Goal: Task Accomplishment & Management: Complete application form

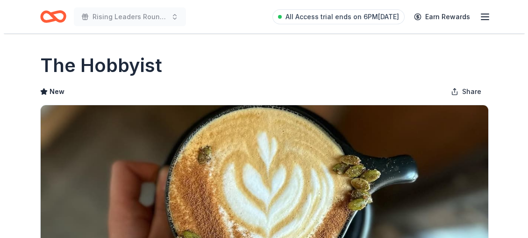
scroll to position [185, 0]
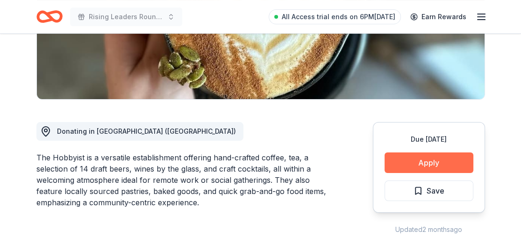
click at [413, 165] on button "Apply" at bounding box center [429, 162] width 89 height 21
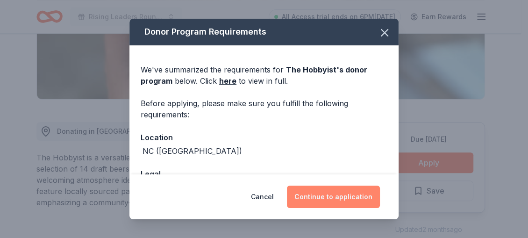
click at [325, 192] on button "Continue to application" at bounding box center [333, 196] width 93 height 22
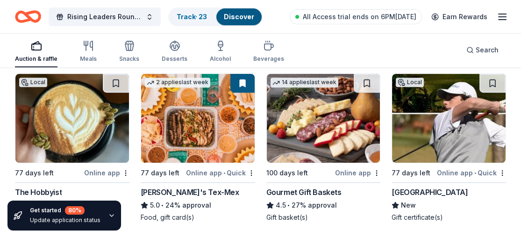
scroll to position [446, 0]
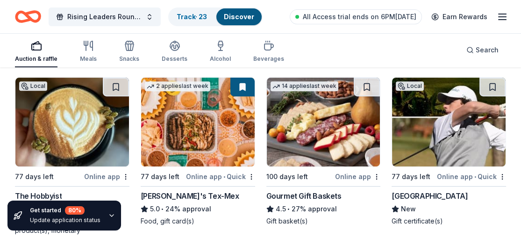
click at [445, 138] on img at bounding box center [449, 122] width 114 height 89
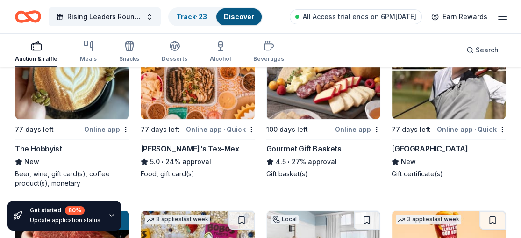
scroll to position [499, 0]
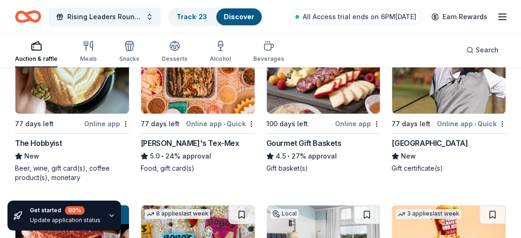
click at [503, 116] on div "Local 77 days left Online app • Quick Beau Rivage Golf & Resort New Gift certif…" at bounding box center [449, 98] width 114 height 149
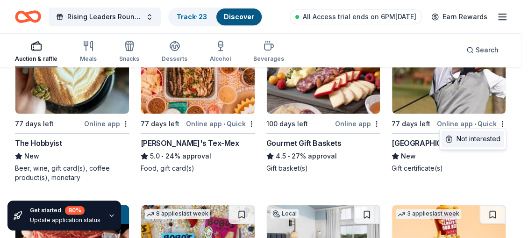
click at [488, 135] on div "Not interested" at bounding box center [473, 138] width 63 height 17
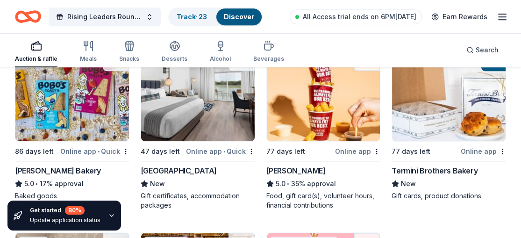
scroll to position [662, 0]
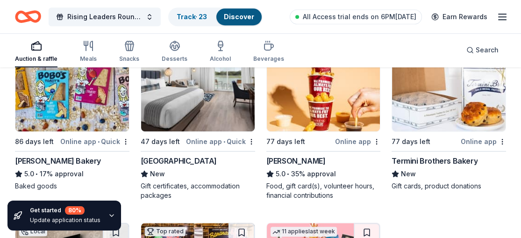
click at [64, 115] on img at bounding box center [72, 87] width 114 height 89
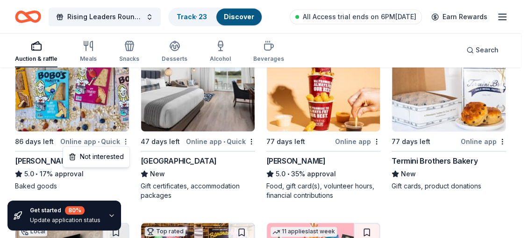
click at [113, 152] on div "Not interested" at bounding box center [96, 156] width 63 height 17
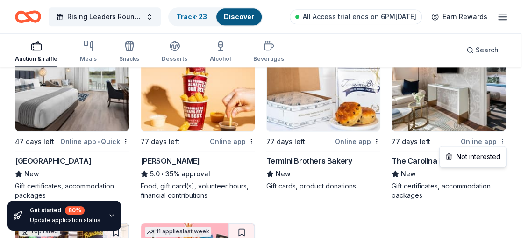
click at [490, 156] on div "Not interested" at bounding box center [473, 156] width 63 height 17
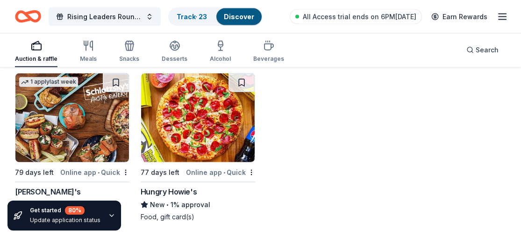
scroll to position [2563, 0]
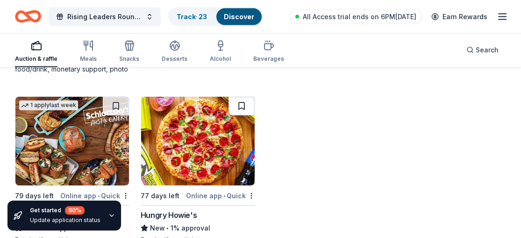
click at [240, 107] on button at bounding box center [241, 106] width 26 height 19
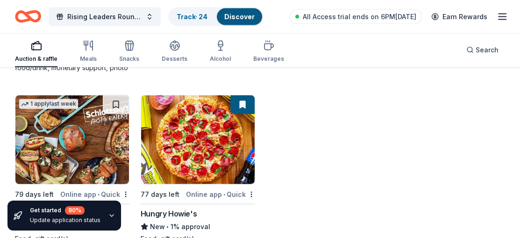
scroll to position [2587, 0]
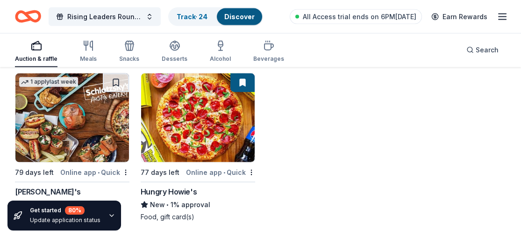
click at [65, 143] on img at bounding box center [72, 117] width 114 height 89
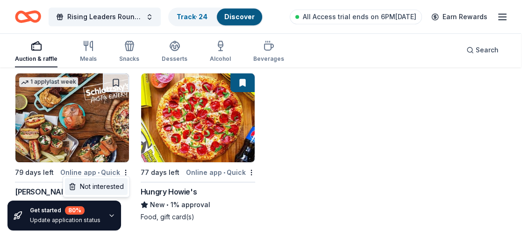
click at [108, 182] on div "Not interested" at bounding box center [96, 186] width 63 height 17
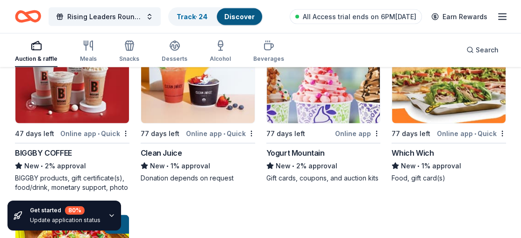
scroll to position [2425, 0]
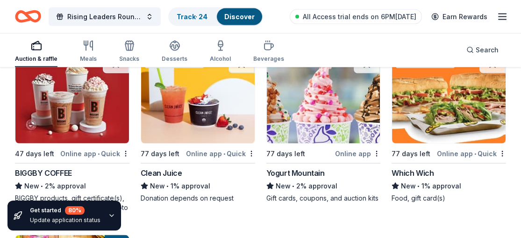
click at [422, 175] on div "Which Wich" at bounding box center [413, 172] width 42 height 11
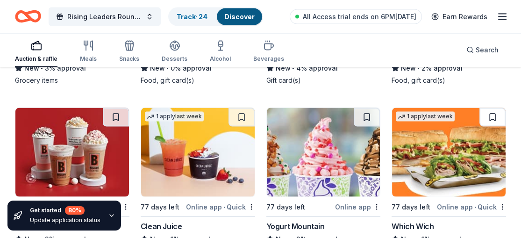
click at [489, 114] on button at bounding box center [492, 117] width 26 height 19
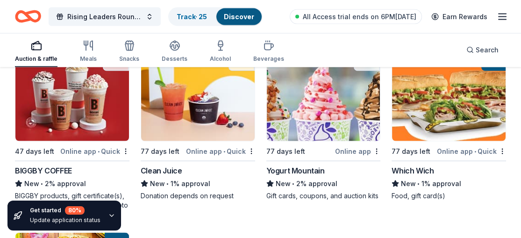
scroll to position [2447, 0]
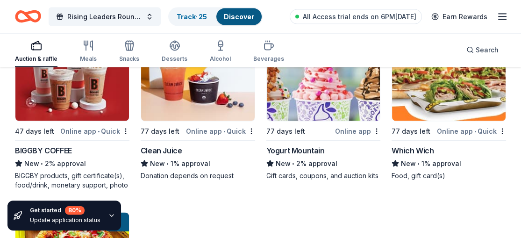
click at [294, 145] on div "Yogurt Mountain" at bounding box center [295, 150] width 58 height 11
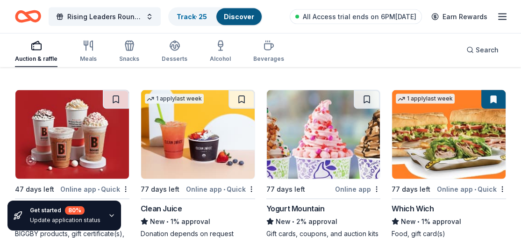
scroll to position [2365, 0]
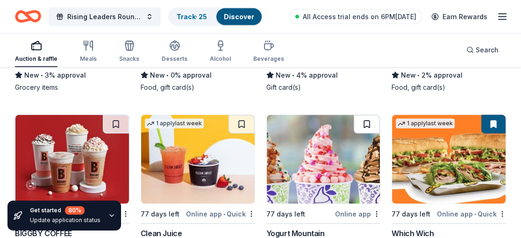
click at [365, 121] on button at bounding box center [367, 124] width 26 height 19
click at [340, 147] on img at bounding box center [324, 159] width 114 height 89
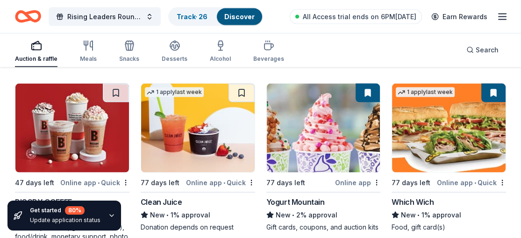
scroll to position [2420, 0]
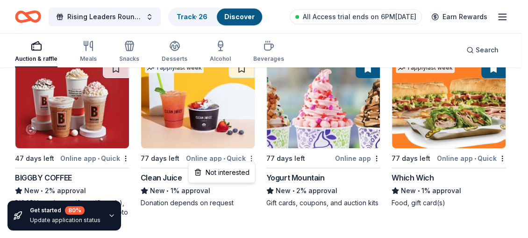
click at [235, 168] on div "Not interested" at bounding box center [221, 172] width 63 height 17
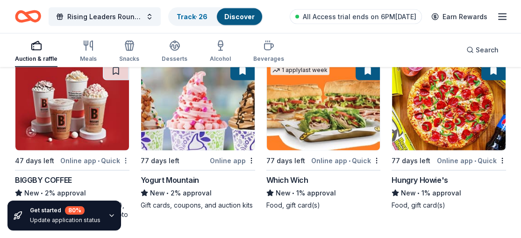
scroll to position [2416, 0]
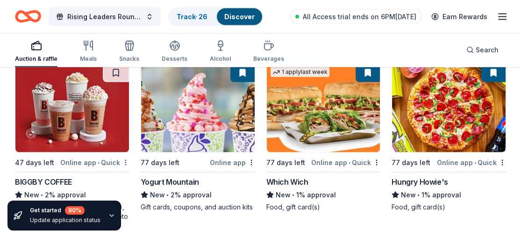
click at [127, 157] on div "Online app • Quick" at bounding box center [94, 163] width 69 height 12
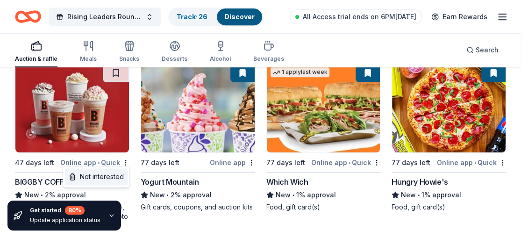
click at [110, 173] on div "Not interested" at bounding box center [96, 176] width 63 height 17
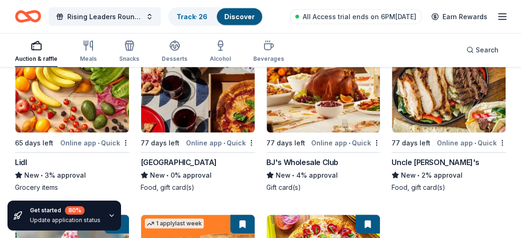
scroll to position [2260, 0]
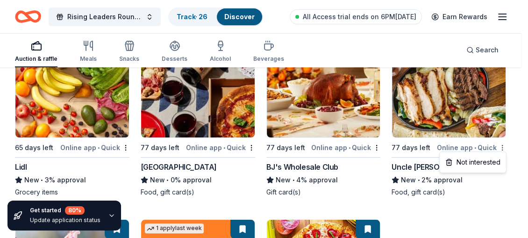
click at [489, 158] on div "Not interested" at bounding box center [473, 162] width 63 height 17
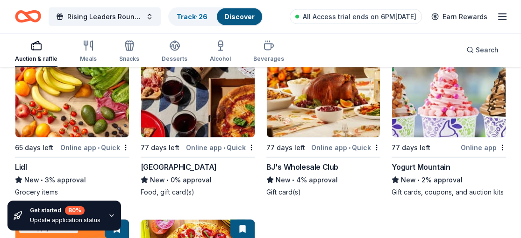
click at [302, 134] on img at bounding box center [324, 93] width 114 height 89
click at [313, 161] on div "BJ's Wholesale Club" at bounding box center [302, 166] width 72 height 11
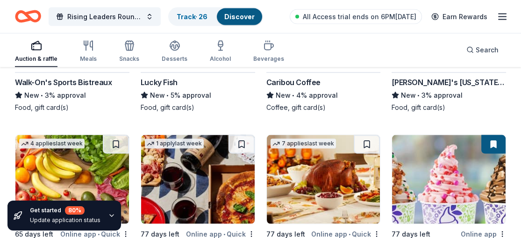
scroll to position [2233, 0]
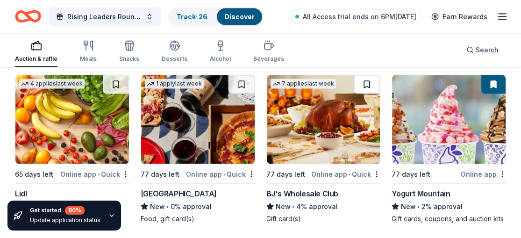
click at [366, 82] on button at bounding box center [367, 84] width 26 height 19
click at [182, 140] on img at bounding box center [198, 119] width 114 height 89
click at [251, 168] on div "Online app • Quick" at bounding box center [220, 174] width 69 height 12
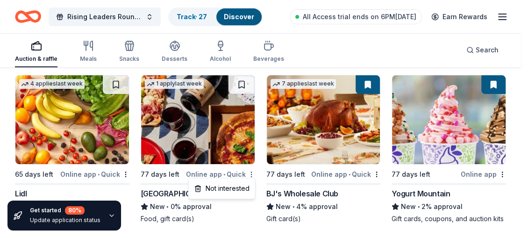
click at [235, 188] on div "Not interested" at bounding box center [221, 188] width 63 height 17
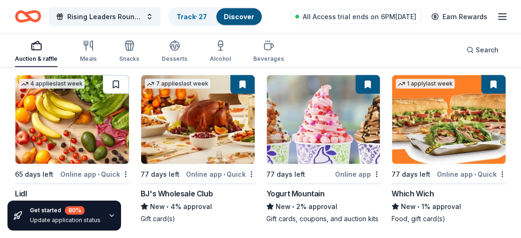
click at [107, 79] on button at bounding box center [116, 84] width 26 height 19
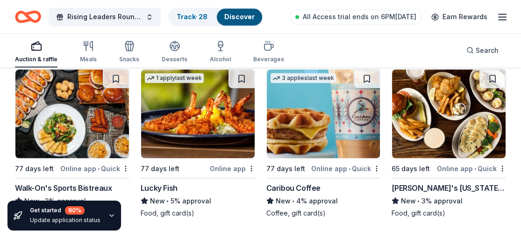
scroll to position [2050, 0]
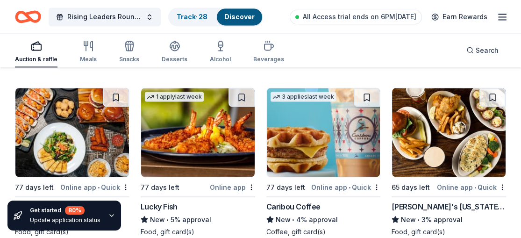
click at [434, 149] on img at bounding box center [449, 132] width 114 height 89
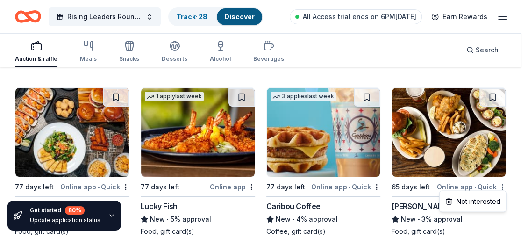
click at [485, 197] on div "Not interested" at bounding box center [473, 200] width 63 height 17
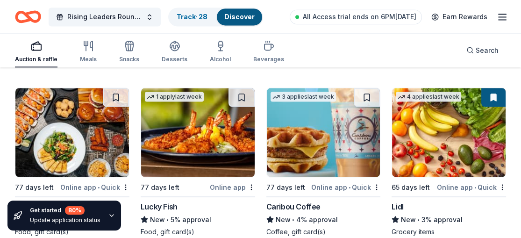
click at [315, 151] on img at bounding box center [324, 132] width 114 height 89
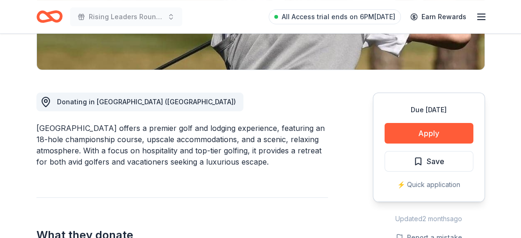
scroll to position [225, 0]
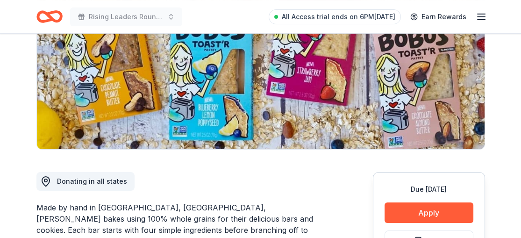
scroll to position [142, 0]
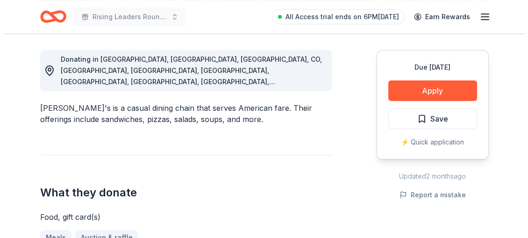
scroll to position [269, 0]
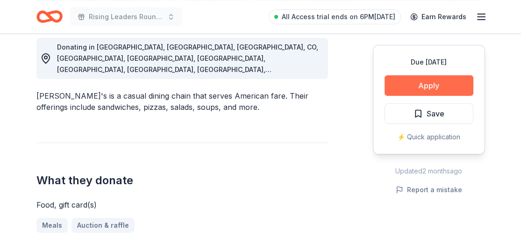
click at [423, 84] on button "Apply" at bounding box center [429, 85] width 89 height 21
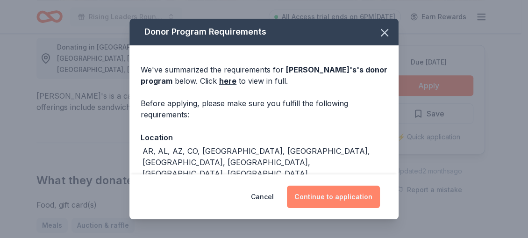
click at [348, 200] on button "Continue to application" at bounding box center [333, 196] width 93 height 22
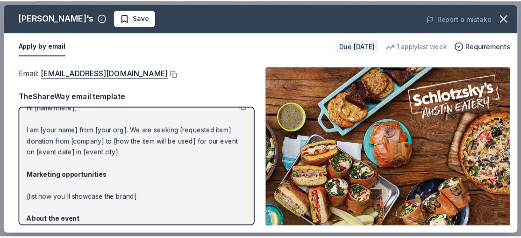
scroll to position [0, 0]
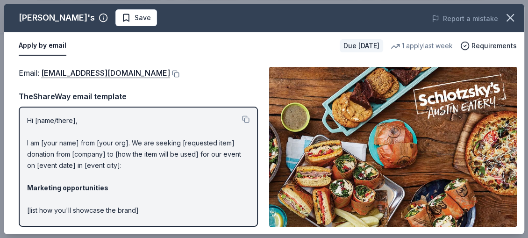
drag, startPoint x: 525, startPoint y: 59, endPoint x: 527, endPoint y: 79, distance: 20.2
click at [520, 79] on div "Schlotzsky's Save Report a mistake Apply by email Due in 79 days 1 apply last w…" at bounding box center [264, 119] width 528 height 238
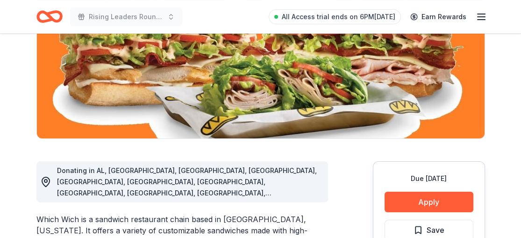
scroll to position [164, 0]
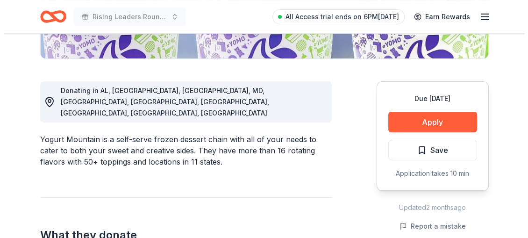
scroll to position [228, 0]
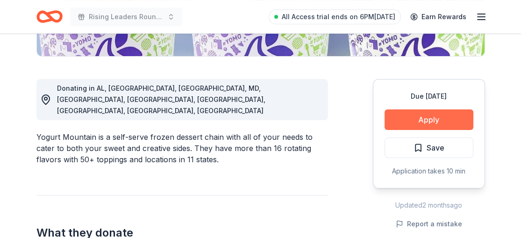
click at [419, 119] on button "Apply" at bounding box center [429, 119] width 89 height 21
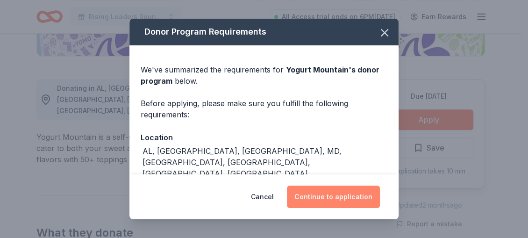
click at [342, 196] on button "Continue to application" at bounding box center [333, 196] width 93 height 22
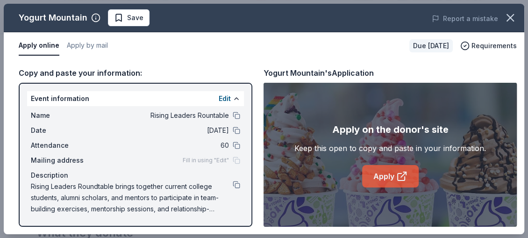
click at [393, 177] on link "Apply" at bounding box center [390, 176] width 57 height 22
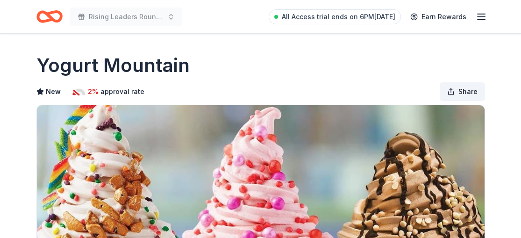
click at [464, 88] on span "Share" at bounding box center [467, 91] width 19 height 11
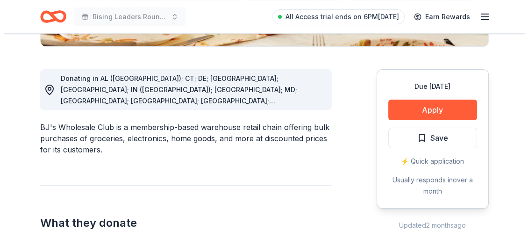
scroll to position [251, 0]
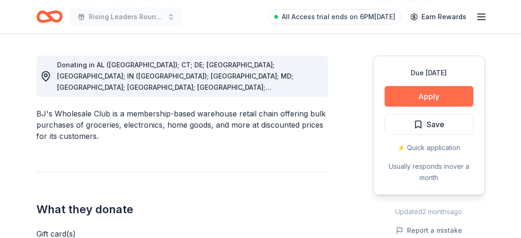
click at [436, 99] on button "Apply" at bounding box center [429, 96] width 89 height 21
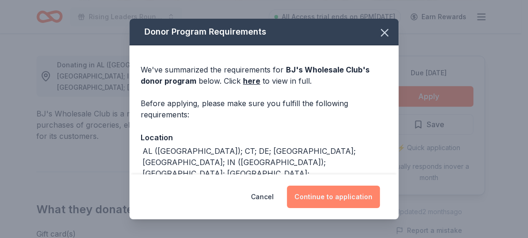
click at [349, 202] on button "Continue to application" at bounding box center [333, 196] width 93 height 22
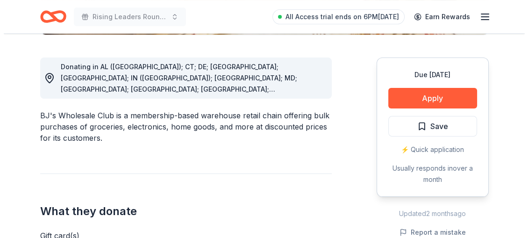
scroll to position [256, 0]
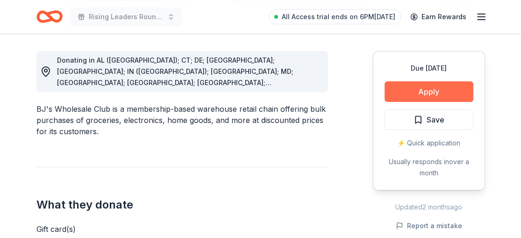
click at [436, 91] on button "Apply" at bounding box center [429, 91] width 89 height 21
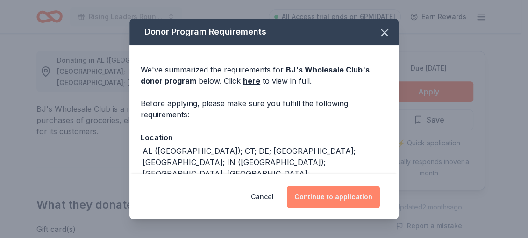
click at [326, 200] on button "Continue to application" at bounding box center [333, 196] width 93 height 22
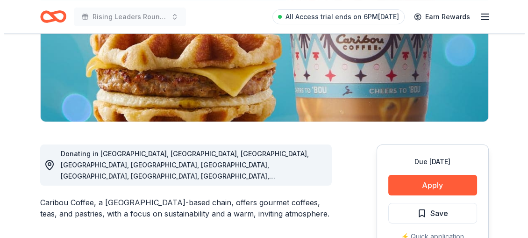
scroll to position [169, 0]
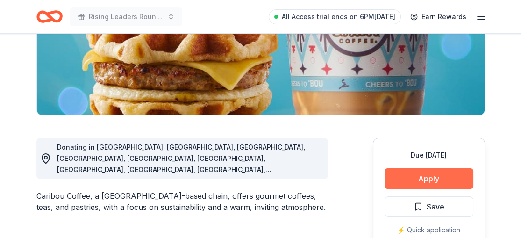
click at [420, 180] on button "Apply" at bounding box center [429, 178] width 89 height 21
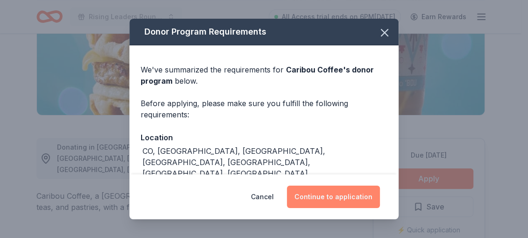
click at [338, 195] on button "Continue to application" at bounding box center [333, 196] width 93 height 22
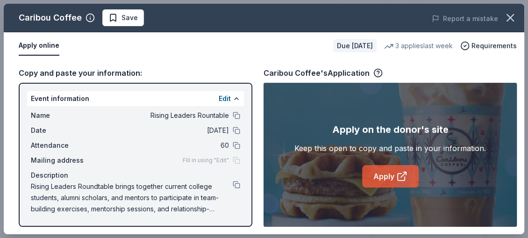
click at [387, 184] on link "Apply" at bounding box center [390, 176] width 57 height 22
click at [376, 171] on link "Apply" at bounding box center [390, 176] width 57 height 22
click at [408, 176] on link "Apply" at bounding box center [390, 176] width 57 height 22
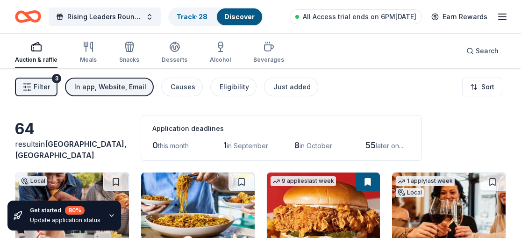
scroll to position [2050, 0]
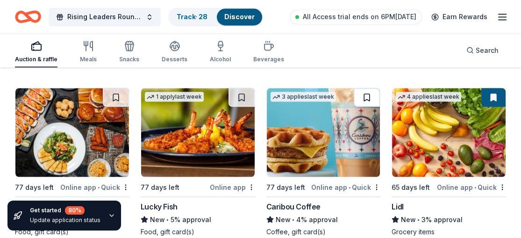
click at [364, 97] on button at bounding box center [367, 97] width 26 height 19
click at [202, 140] on img at bounding box center [198, 132] width 114 height 89
click at [248, 181] on div "Online app" at bounding box center [232, 187] width 45 height 12
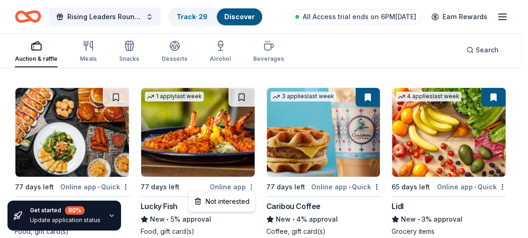
click at [235, 204] on div "Not interested" at bounding box center [221, 200] width 63 height 17
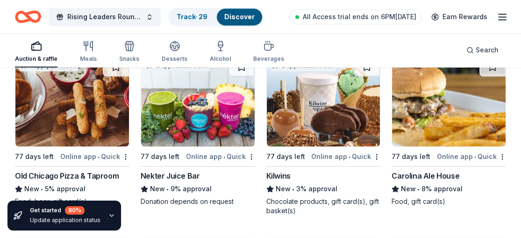
scroll to position [1861, 0]
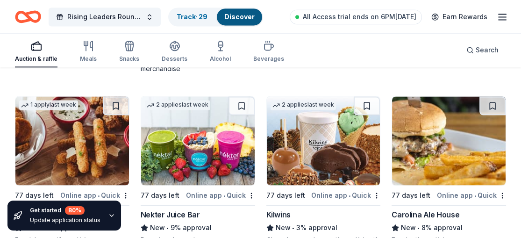
click at [427, 179] on img at bounding box center [449, 140] width 114 height 89
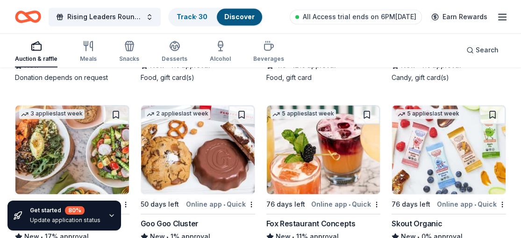
scroll to position [1668, 0]
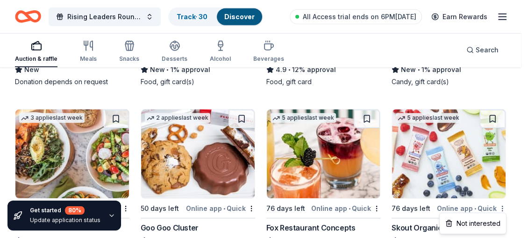
click at [483, 219] on div "Not interested" at bounding box center [473, 223] width 63 height 17
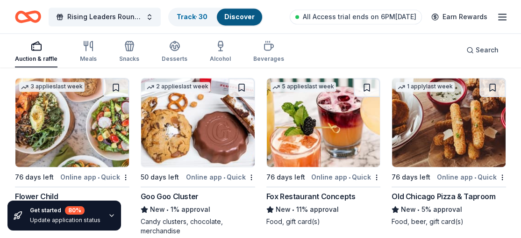
scroll to position [1703, 0]
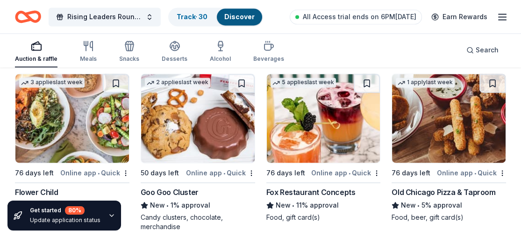
click at [187, 129] on img at bounding box center [198, 118] width 114 height 89
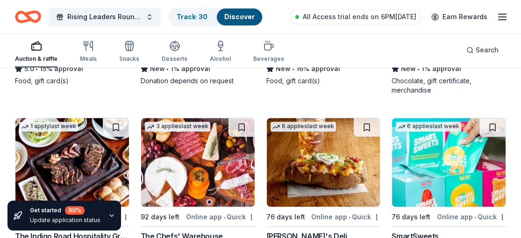
scroll to position [1484, 0]
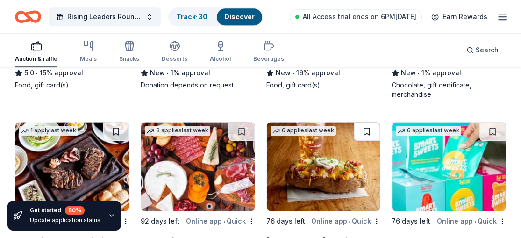
click at [367, 128] on button at bounding box center [367, 131] width 26 height 19
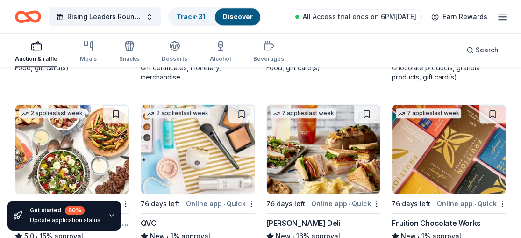
scroll to position [1308, 0]
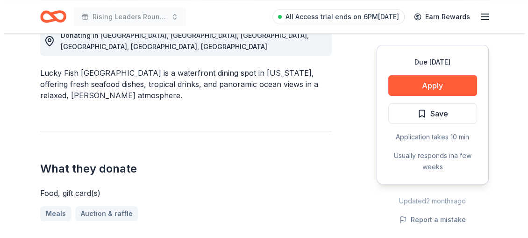
scroll to position [290, 0]
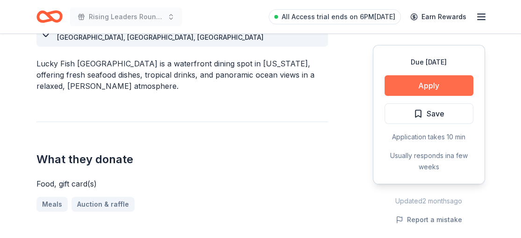
click at [434, 80] on button "Apply" at bounding box center [429, 85] width 89 height 21
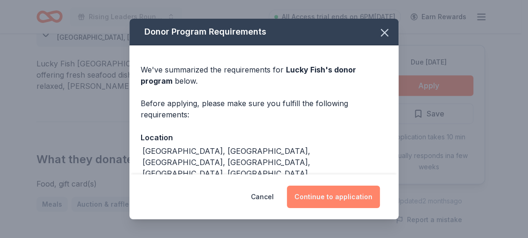
click at [340, 190] on button "Continue to application" at bounding box center [333, 196] width 93 height 22
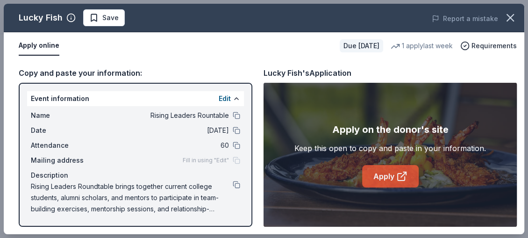
click at [386, 177] on link "Apply" at bounding box center [390, 176] width 57 height 22
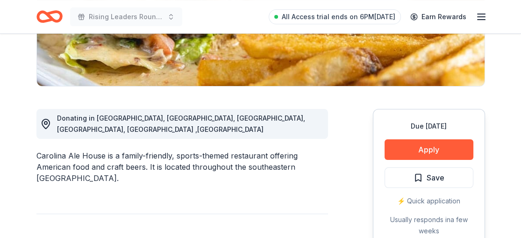
scroll to position [222, 0]
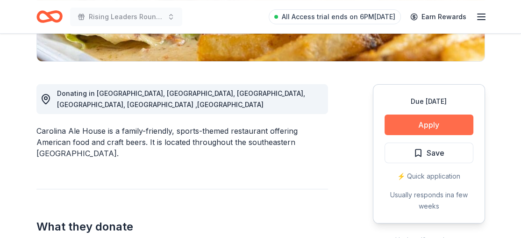
click at [433, 121] on button "Apply" at bounding box center [429, 124] width 89 height 21
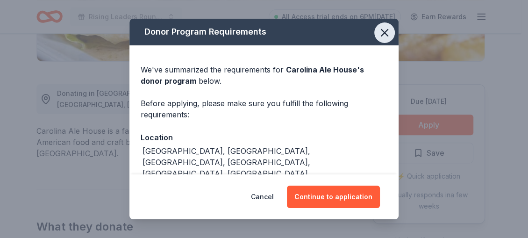
click at [378, 36] on icon "button" at bounding box center [384, 32] width 13 height 13
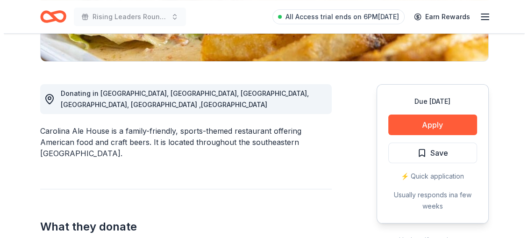
scroll to position [258, 0]
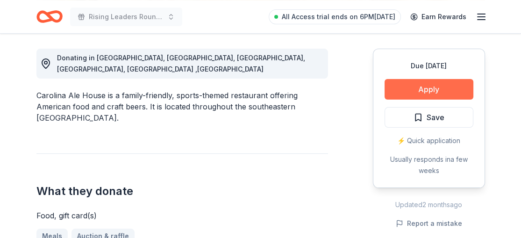
click at [436, 85] on button "Apply" at bounding box center [429, 89] width 89 height 21
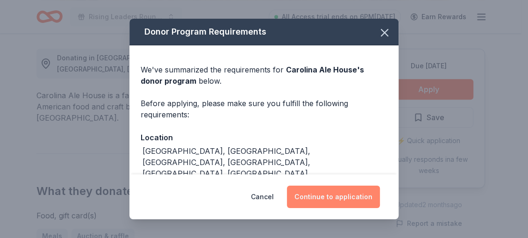
click at [359, 194] on button "Continue to application" at bounding box center [333, 196] width 93 height 22
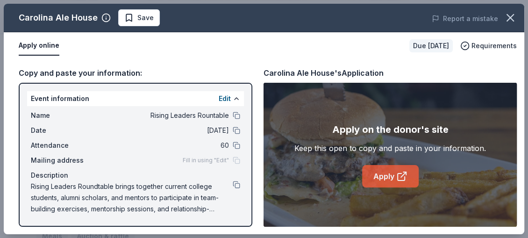
click at [393, 178] on link "Apply" at bounding box center [390, 176] width 57 height 22
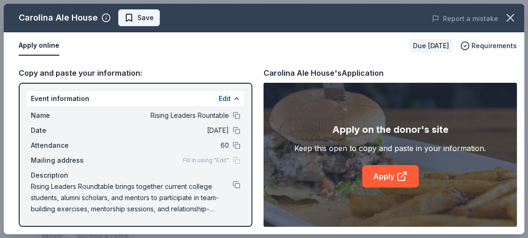
click at [139, 15] on span "Save" at bounding box center [145, 17] width 16 height 11
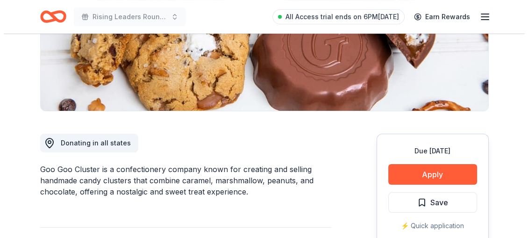
scroll to position [183, 0]
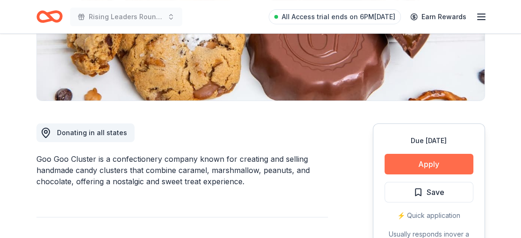
click at [430, 161] on button "Apply" at bounding box center [429, 164] width 89 height 21
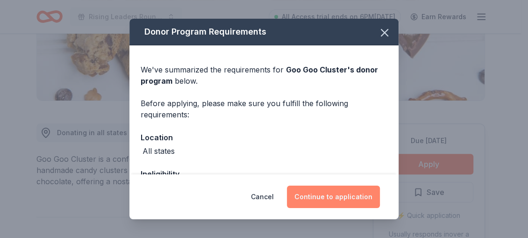
click at [338, 192] on button "Continue to application" at bounding box center [333, 196] width 93 height 22
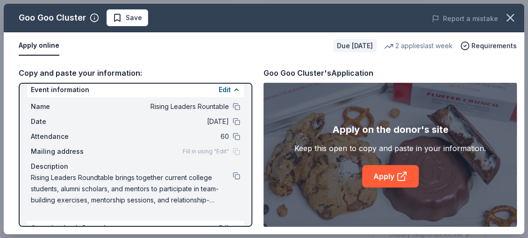
scroll to position [15, 0]
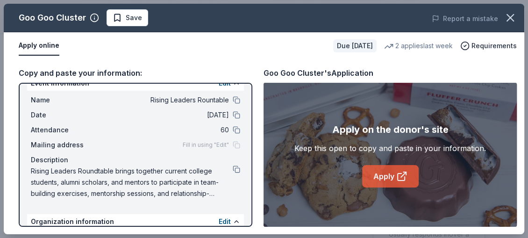
click at [383, 179] on link "Apply" at bounding box center [390, 176] width 57 height 22
